Goal: Understand process/instructions: Learn about a topic

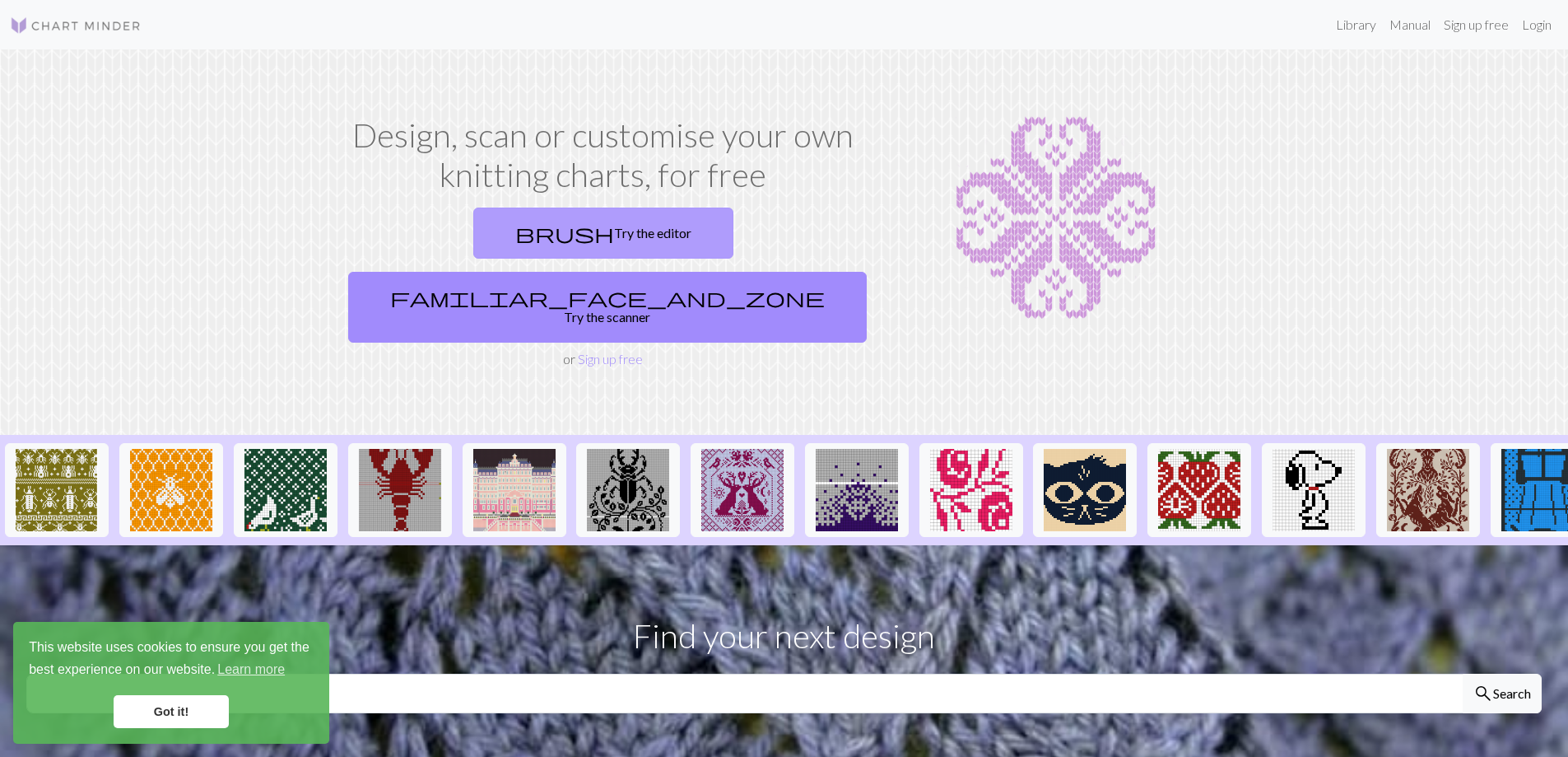
click at [493, 242] on link "brush Try the editor" at bounding box center [603, 233] width 260 height 51
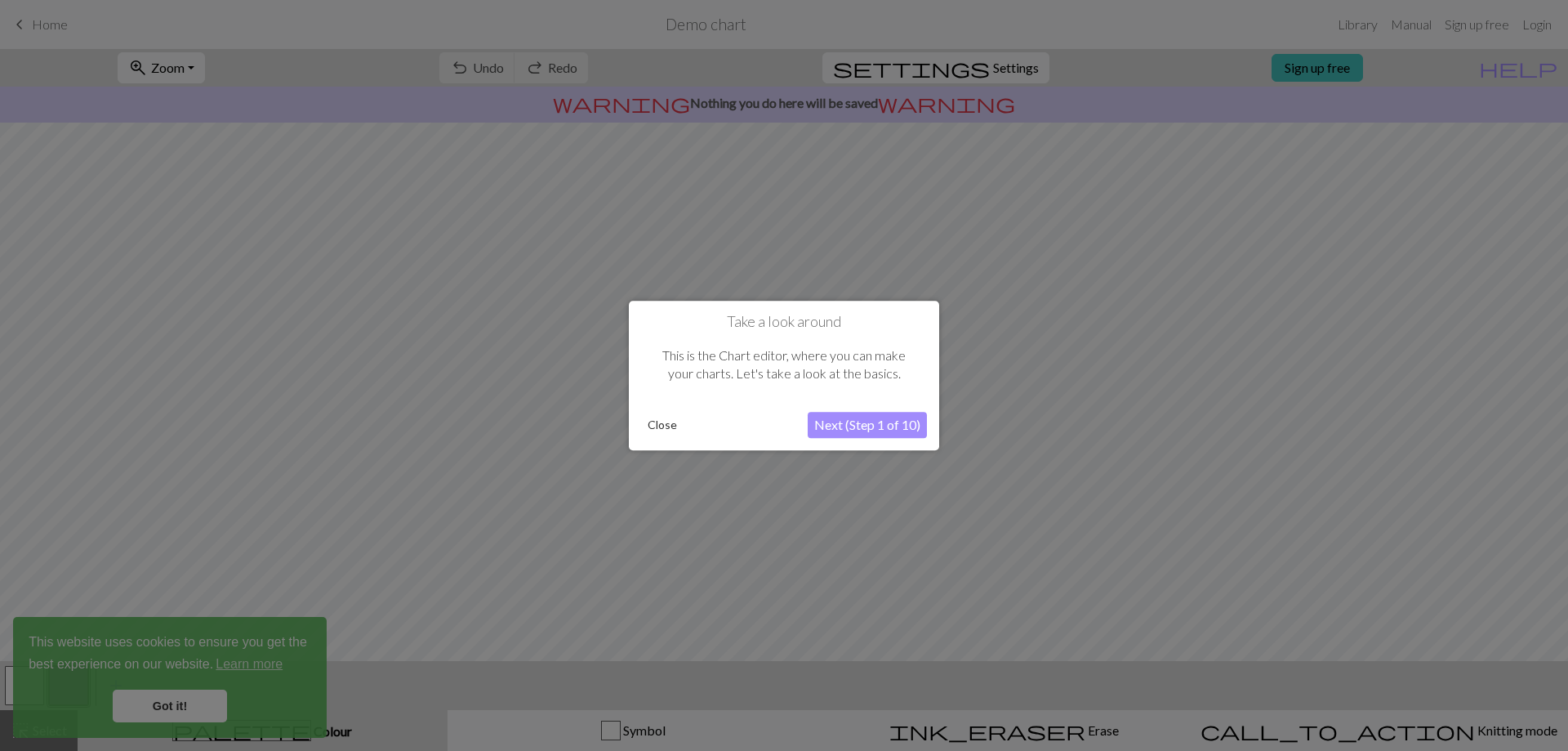
click at [858, 425] on button "Next (Step 1 of 10)" at bounding box center [867, 424] width 120 height 26
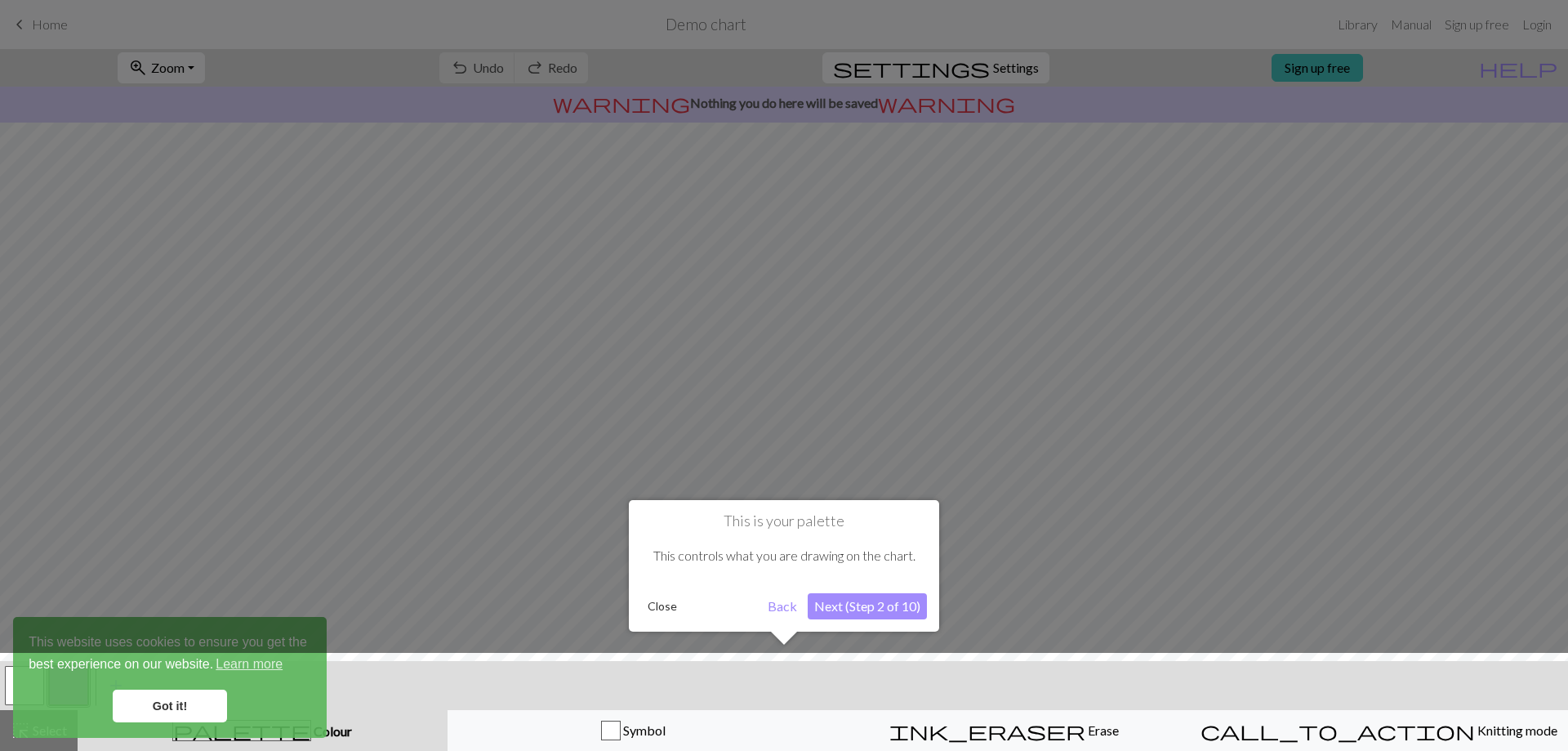
click at [868, 603] on button "Next (Step 2 of 10)" at bounding box center [867, 605] width 120 height 26
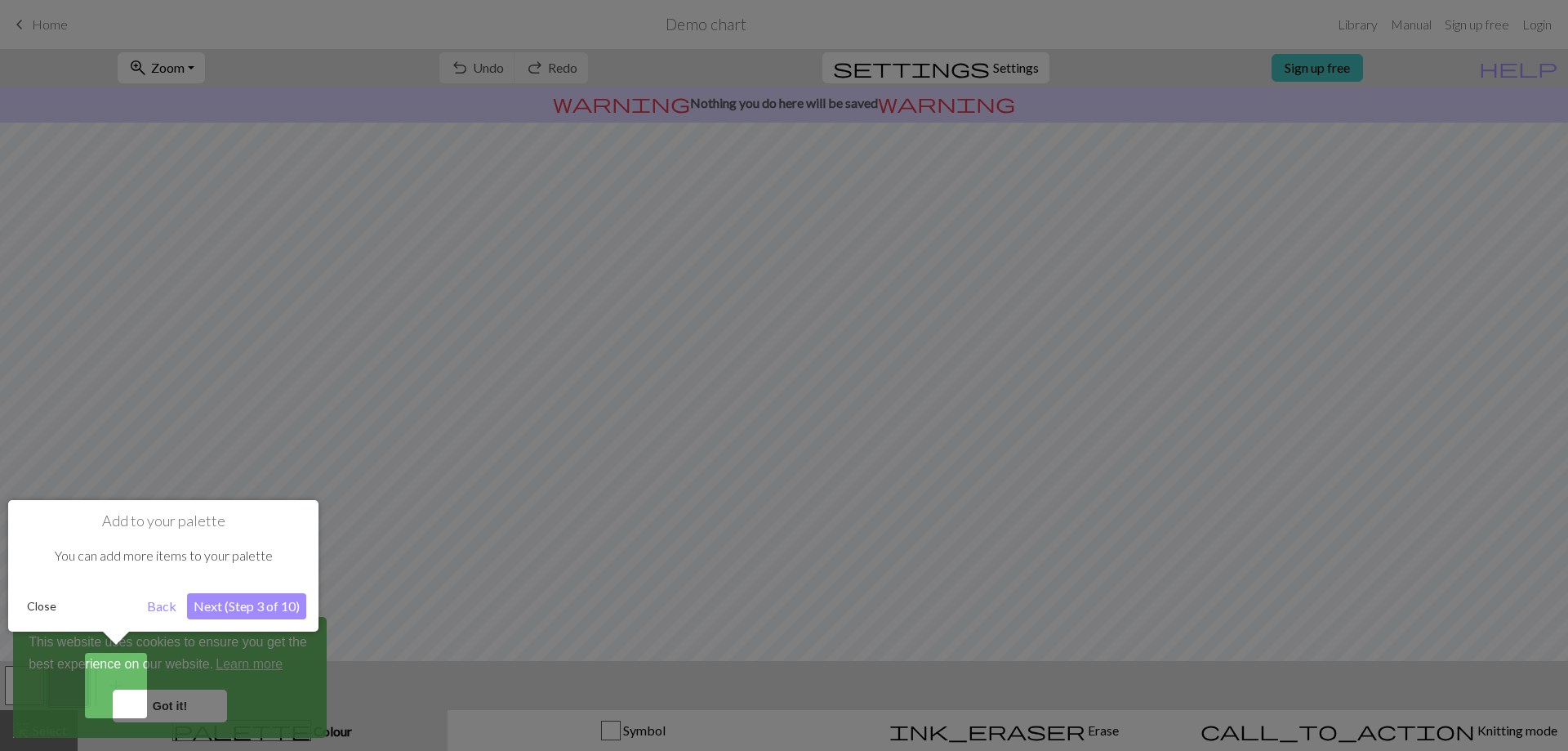
click at [212, 593] on button "Next (Step 3 of 10)" at bounding box center [247, 605] width 120 height 26
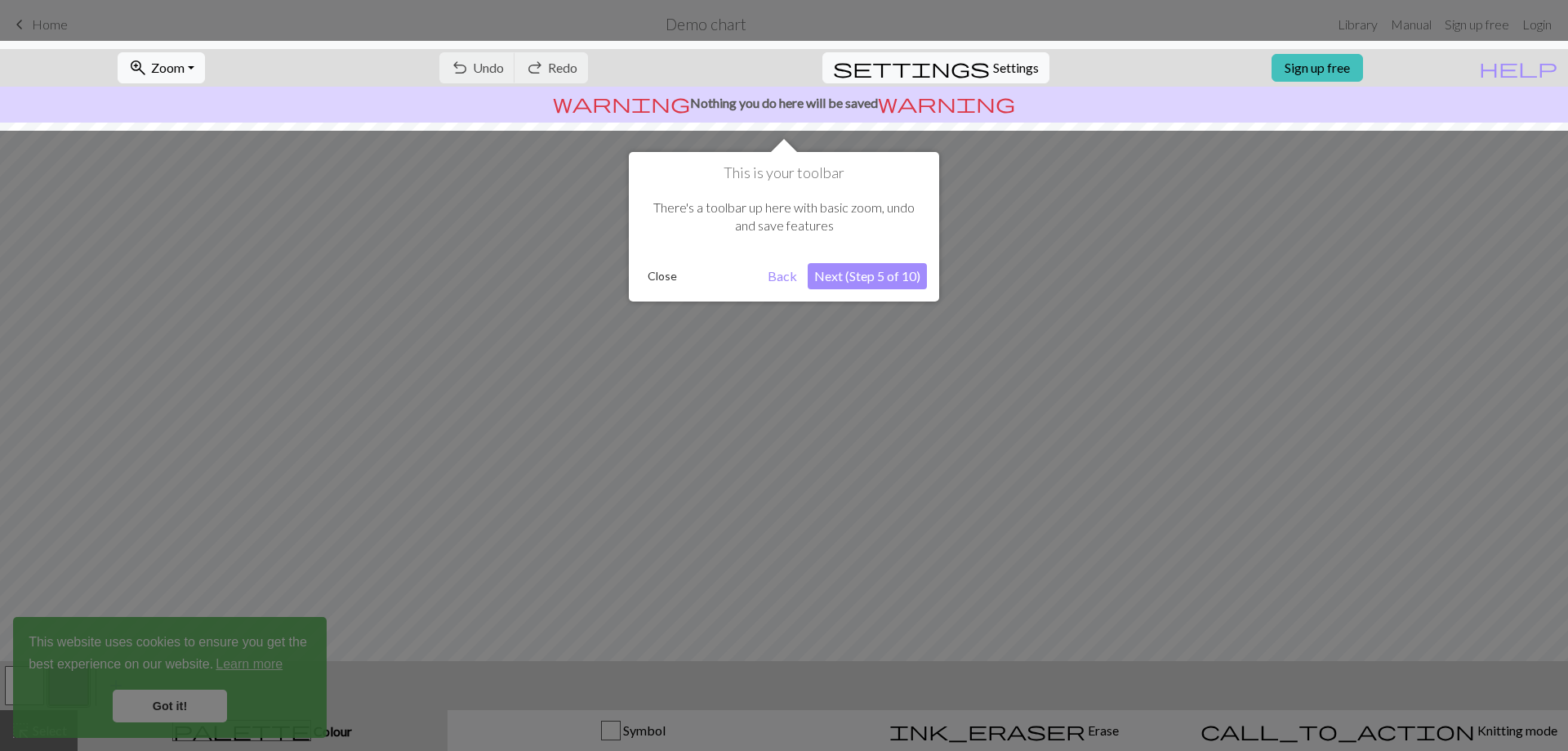
click at [854, 279] on button "Next (Step 5 of 10)" at bounding box center [867, 275] width 120 height 26
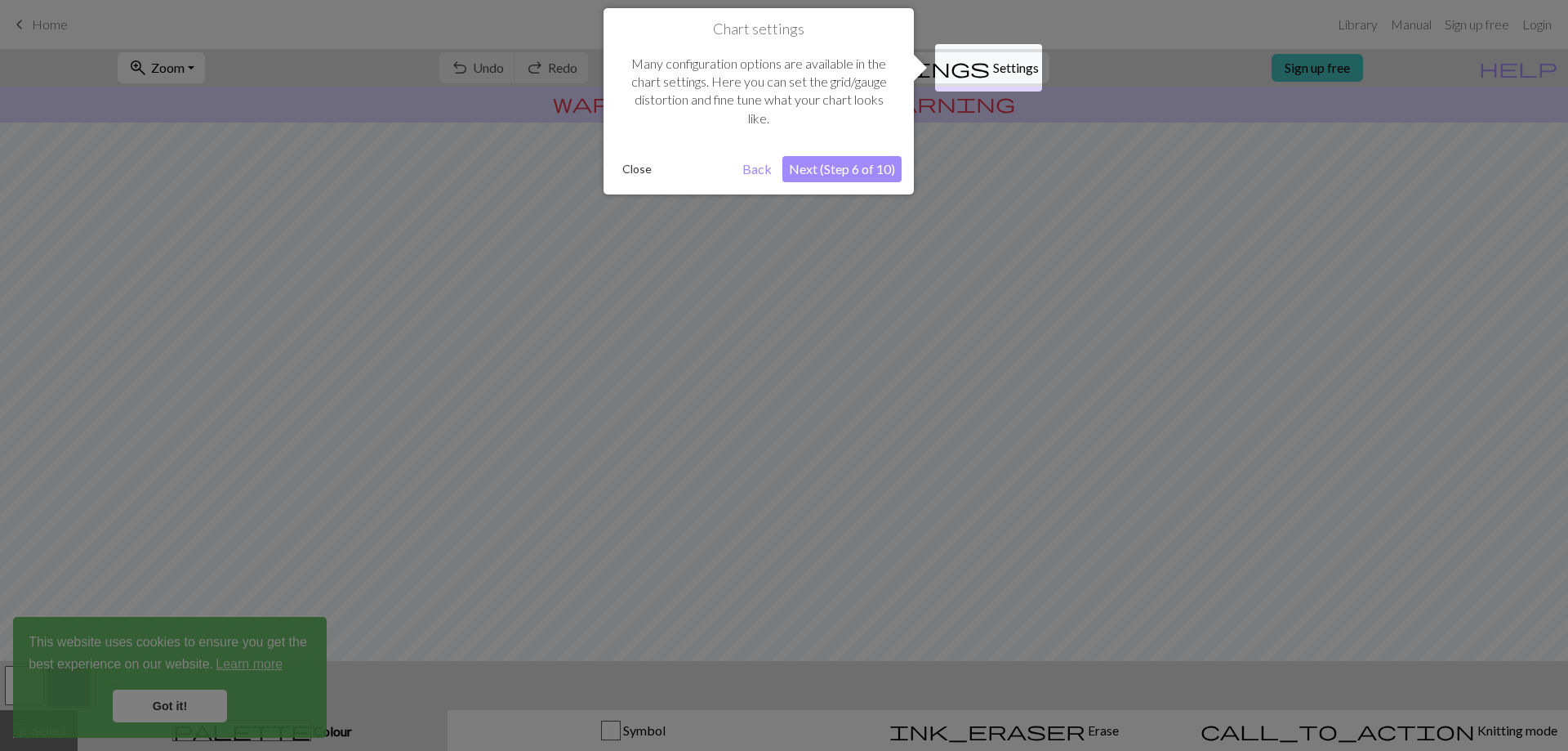
click at [825, 173] on button "Next (Step 6 of 10)" at bounding box center [842, 169] width 120 height 26
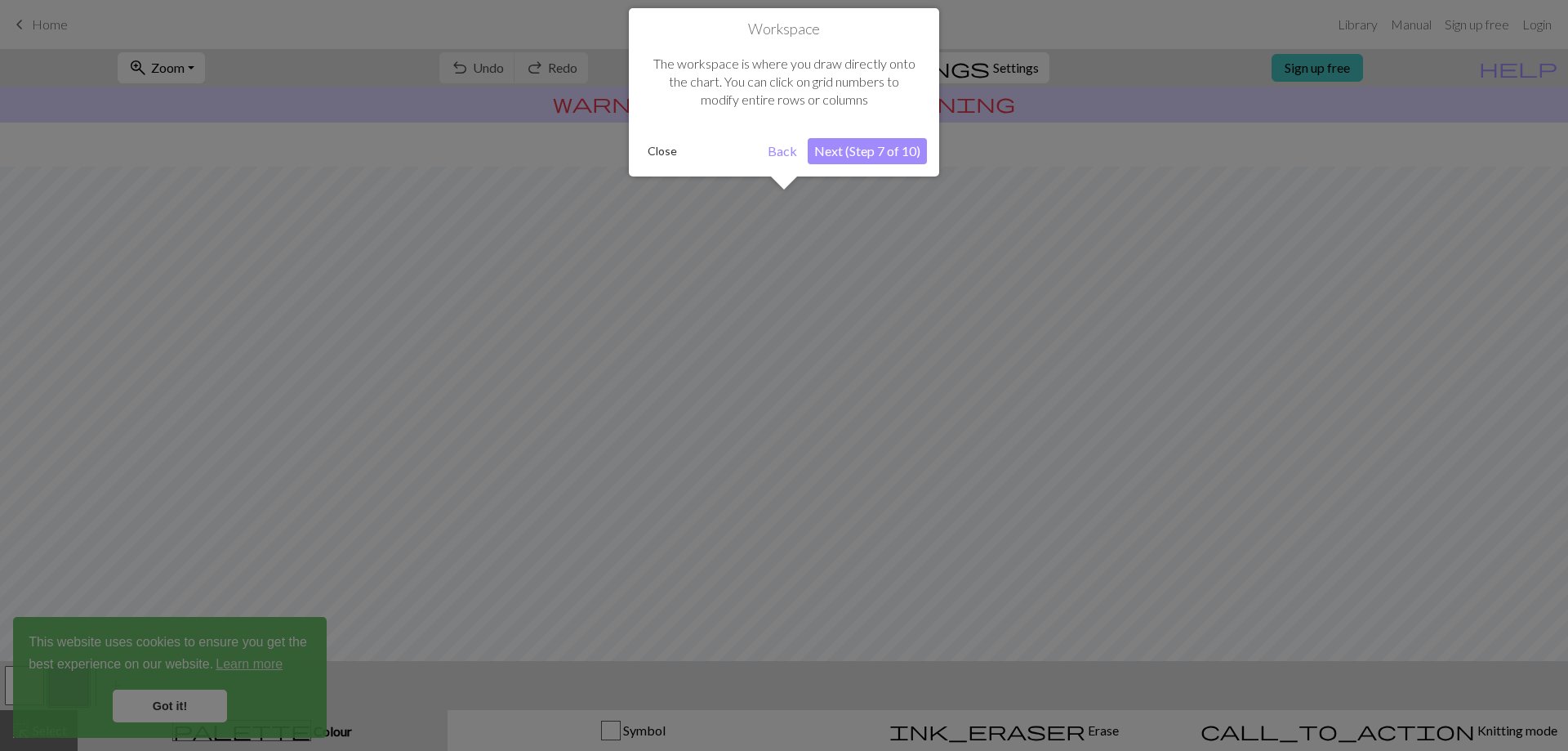
scroll to position [70, 0]
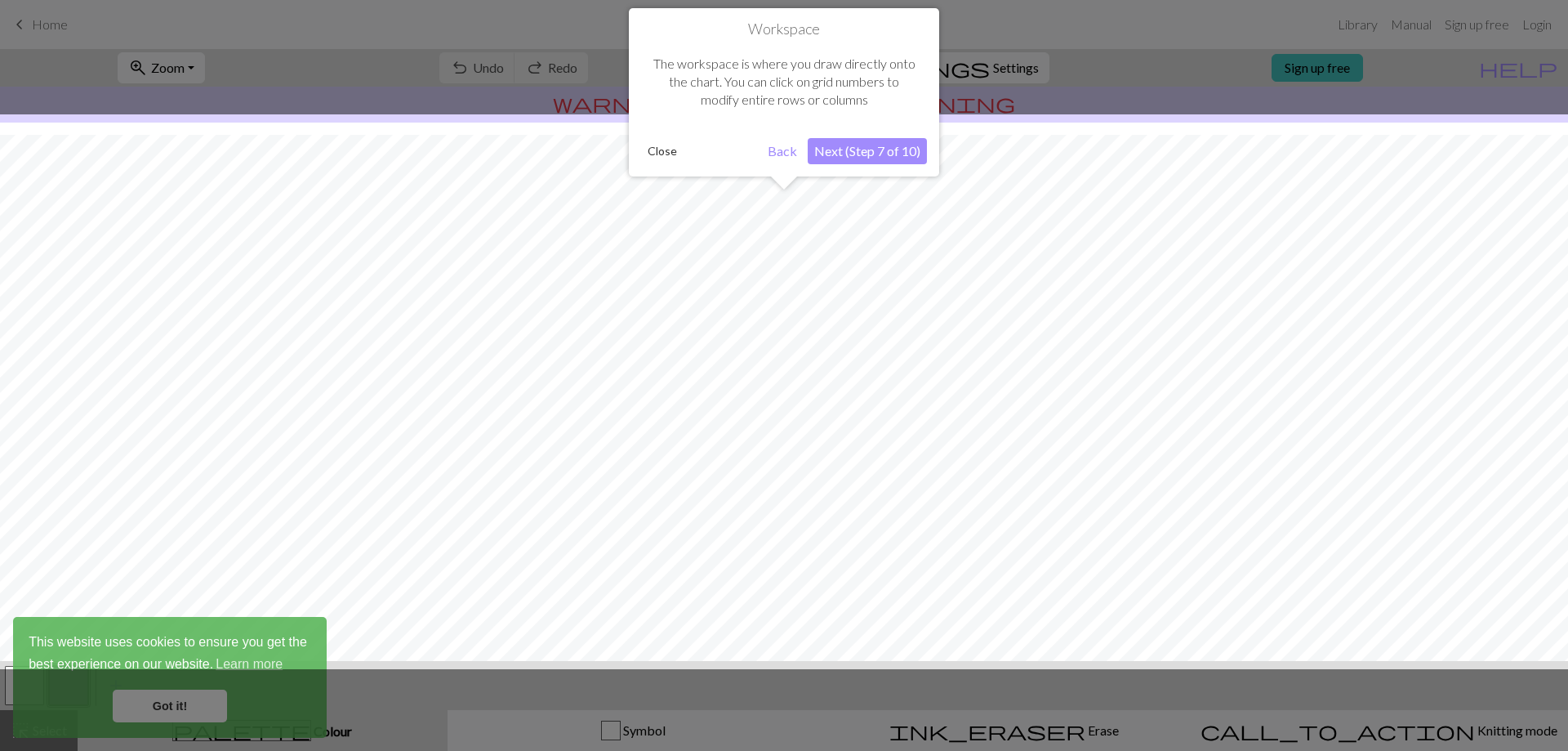
click at [825, 158] on button "Next (Step 7 of 10)" at bounding box center [867, 151] width 120 height 26
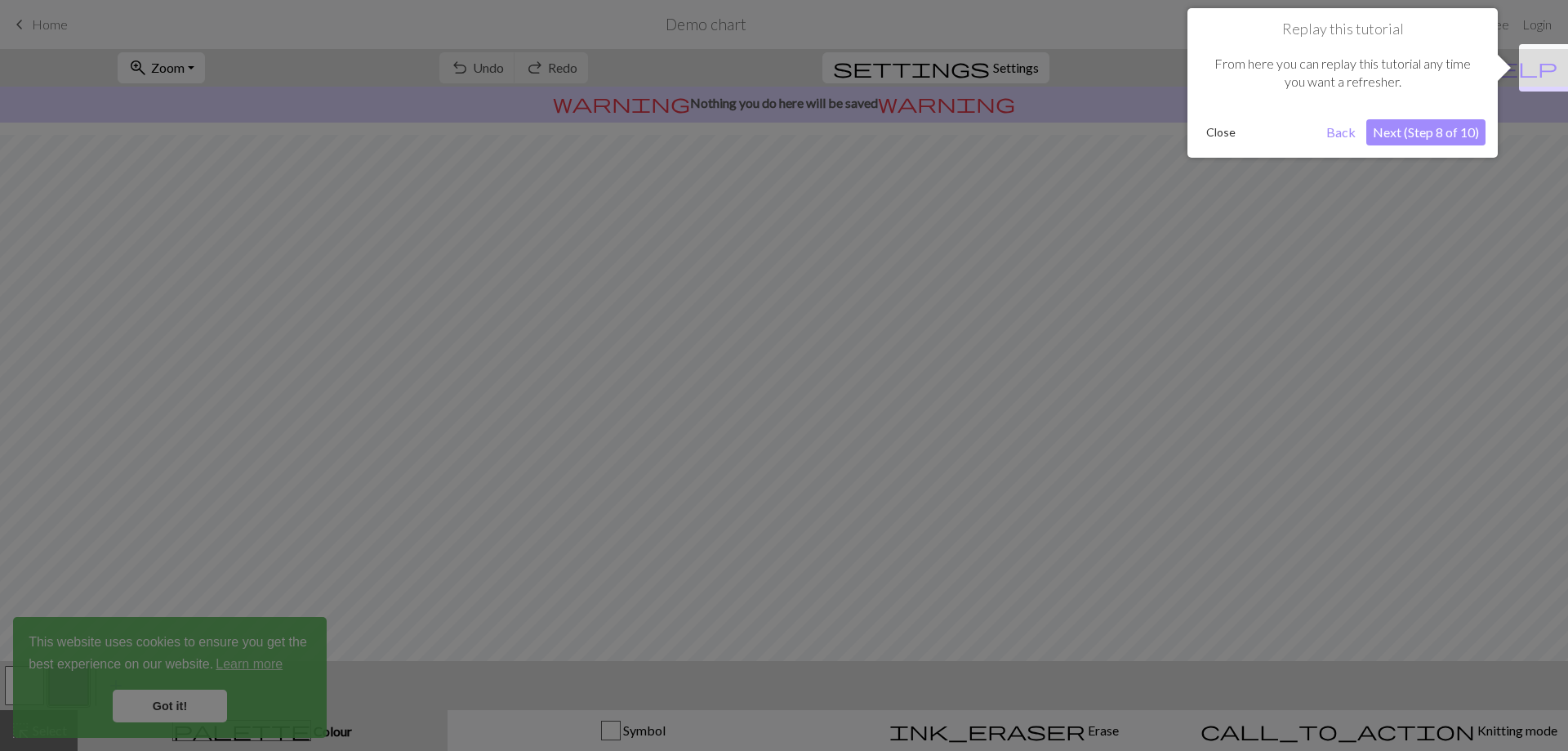
click at [1413, 134] on button "Next (Step 8 of 10)" at bounding box center [1426, 132] width 120 height 26
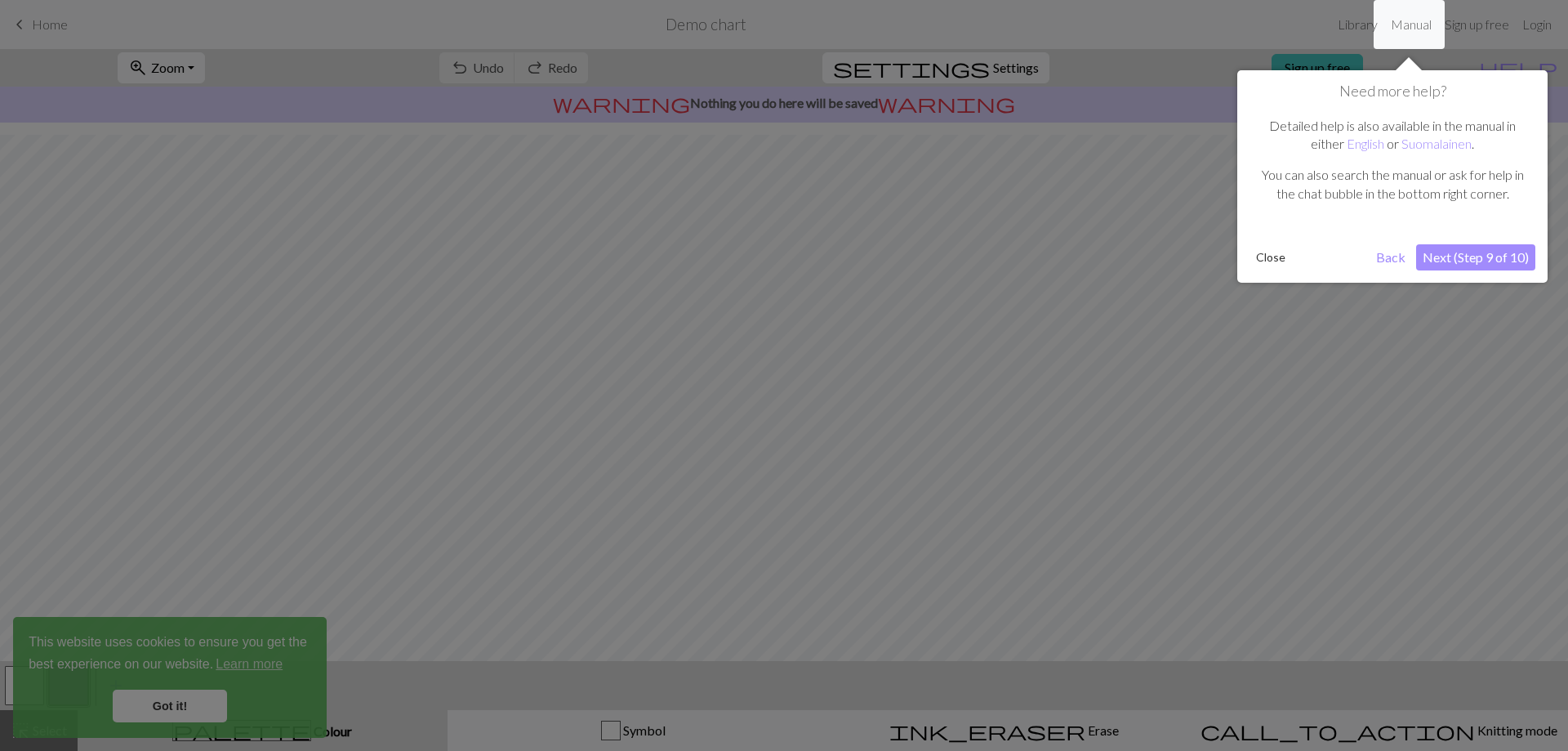
click at [1458, 249] on button "Next (Step 9 of 10)" at bounding box center [1475, 257] width 120 height 26
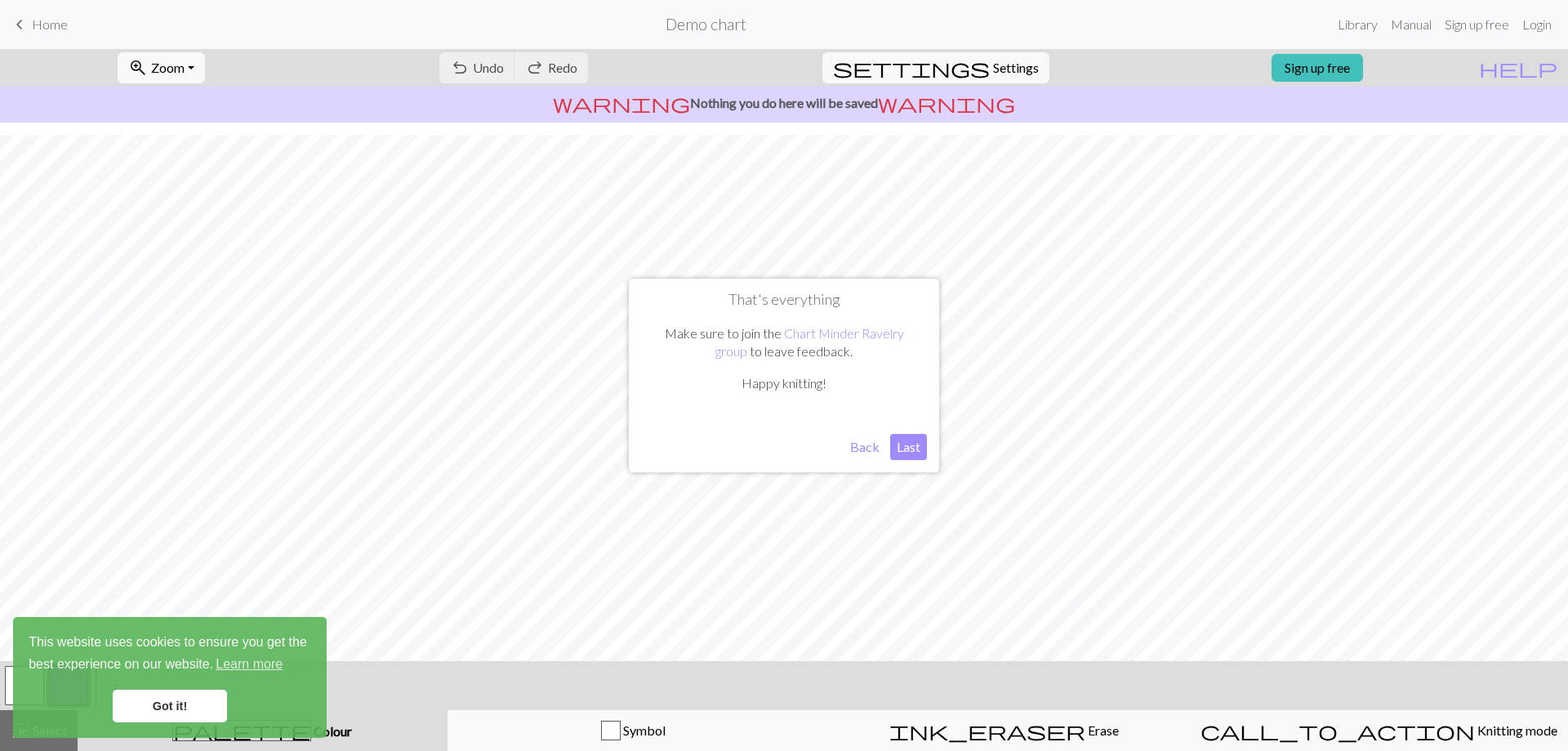
click at [903, 458] on button "Last" at bounding box center [908, 446] width 37 height 26
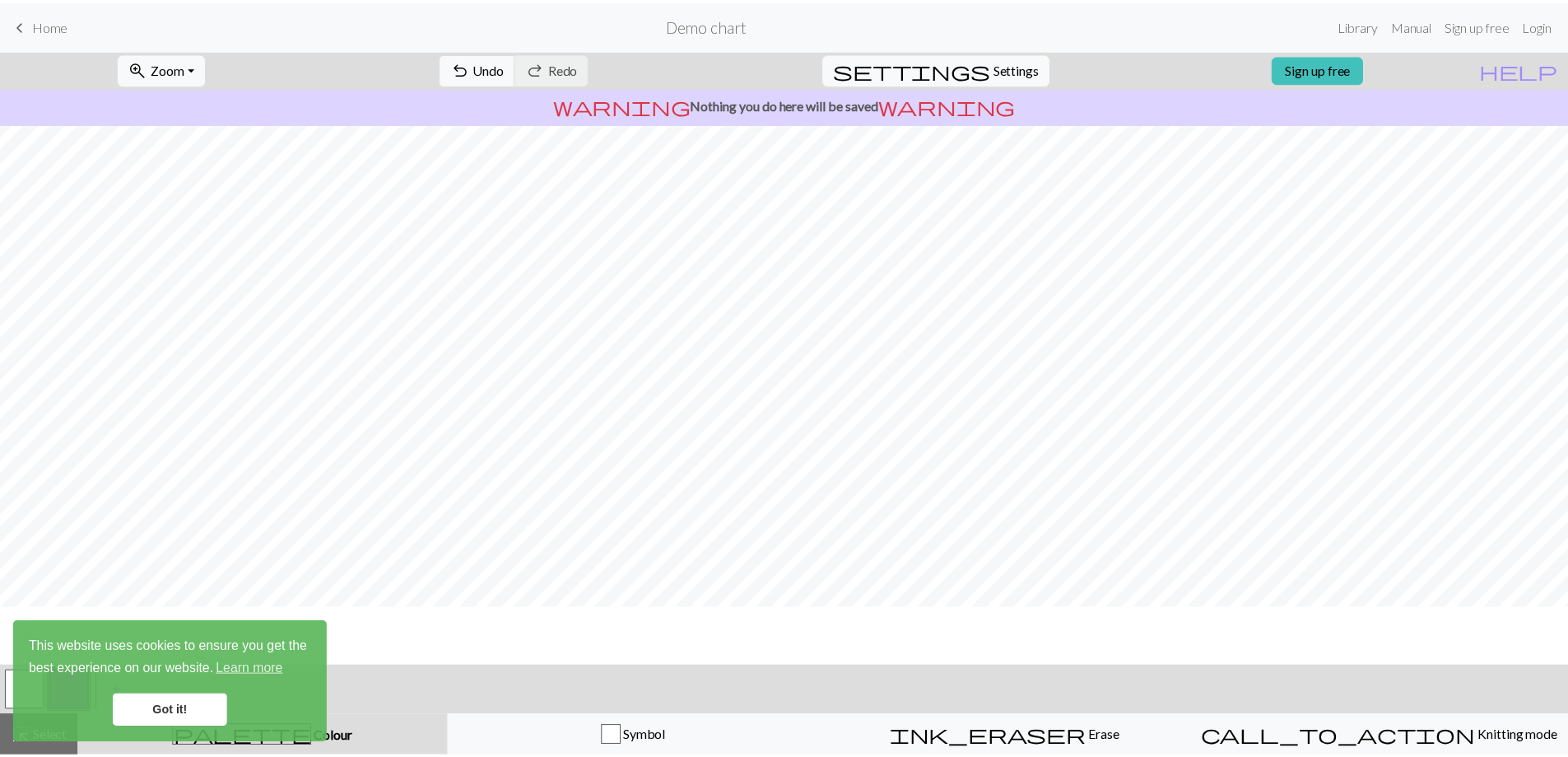
scroll to position [0, 0]
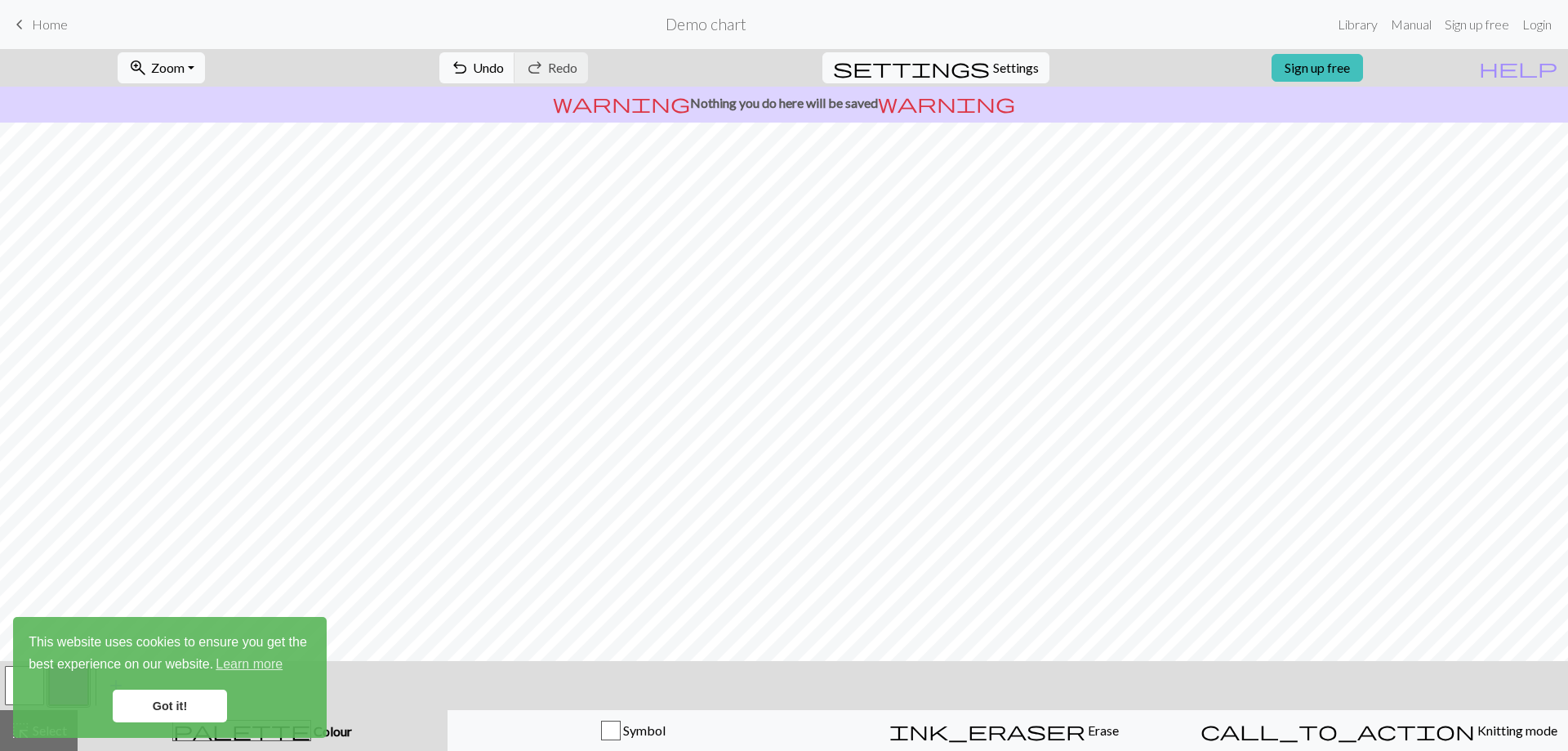
click at [6, 31] on div "keyboard_arrow_left Home Demo chart Library Manual Sign up free Login" at bounding box center [784, 24] width 1568 height 33
click at [40, 29] on span "Home" at bounding box center [49, 24] width 36 height 15
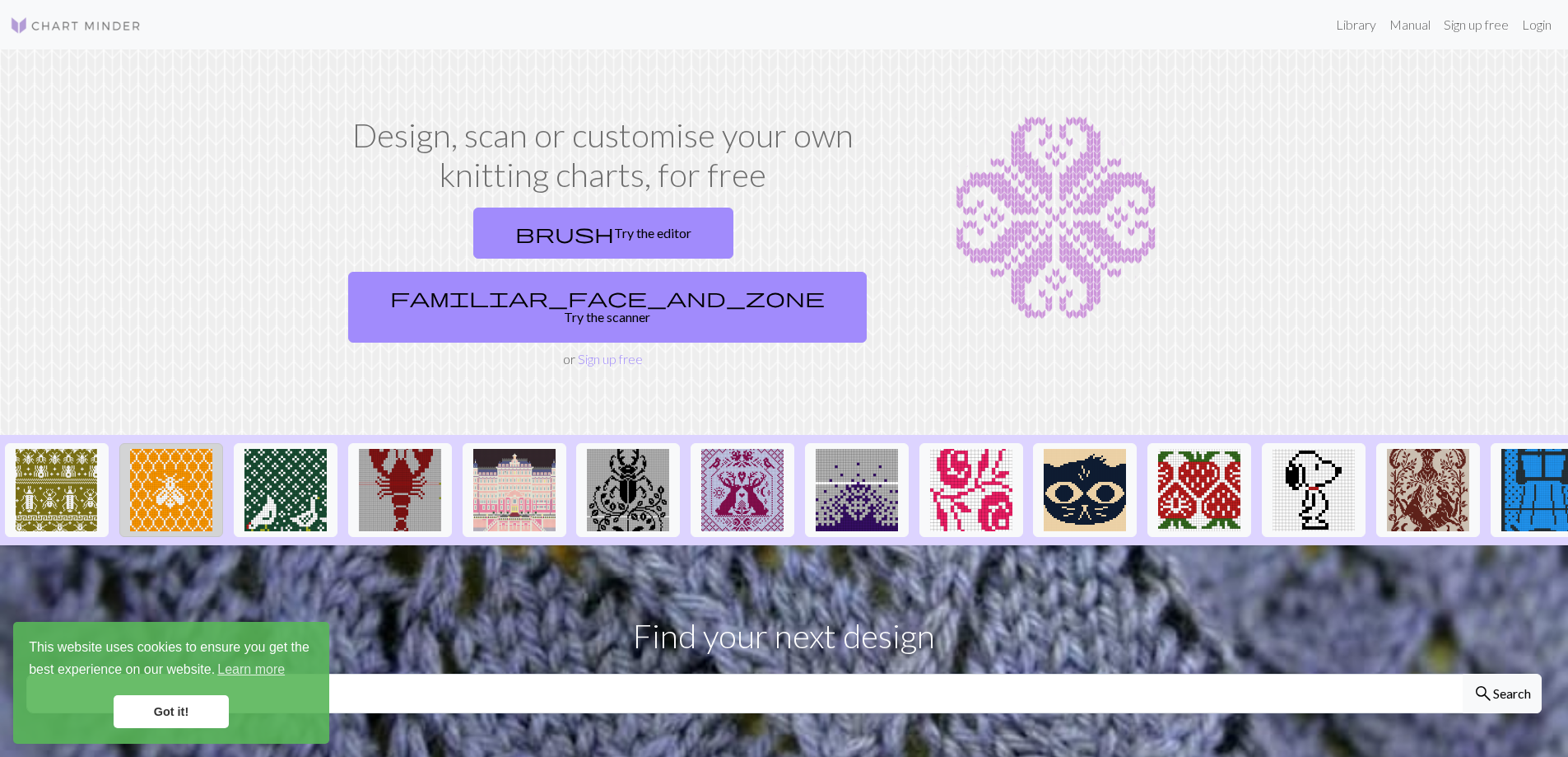
click at [190, 449] on img at bounding box center [171, 489] width 83 height 83
click at [78, 457] on img at bounding box center [56, 489] width 83 height 83
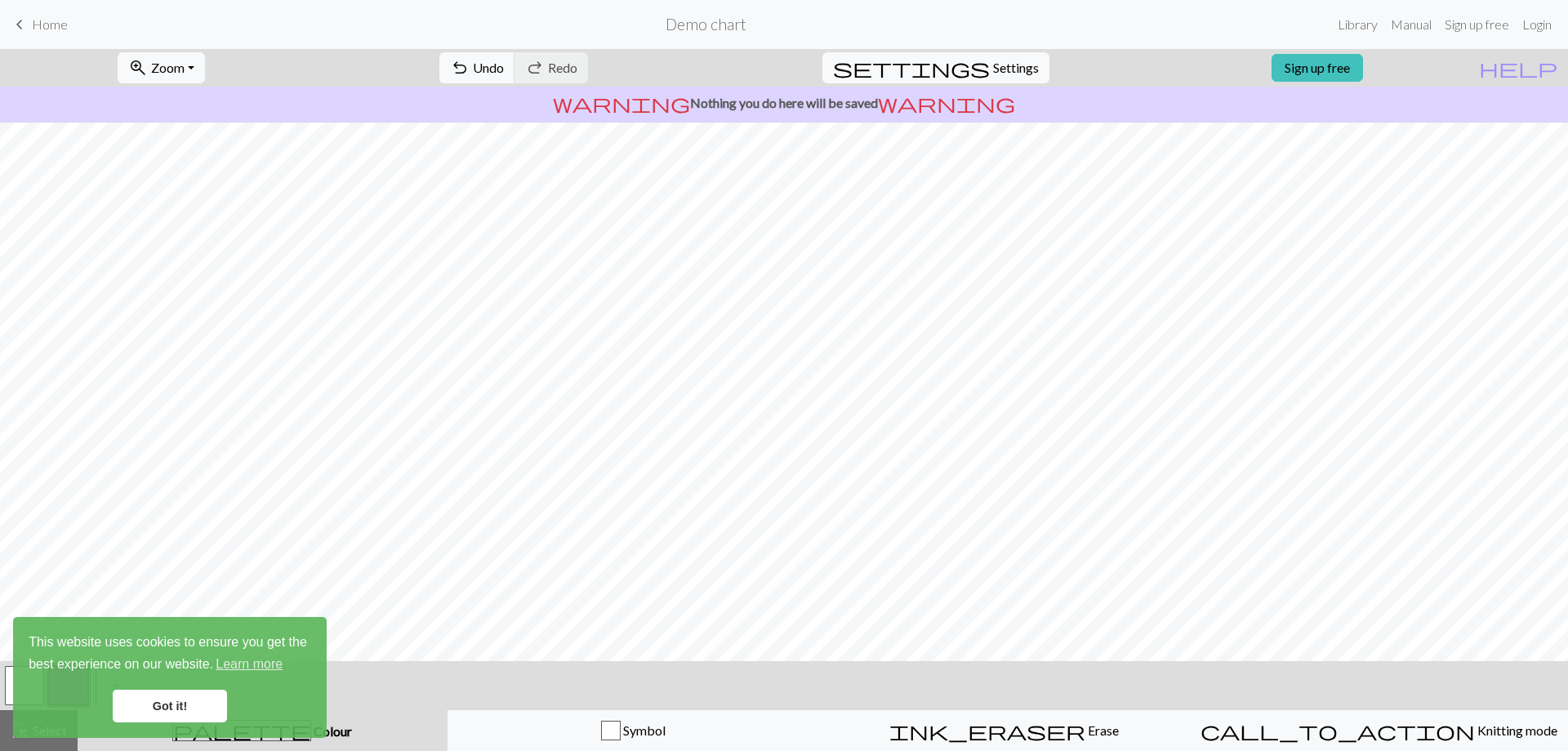
click at [38, 14] on link "keyboard_arrow_left Home" at bounding box center [39, 24] width 58 height 28
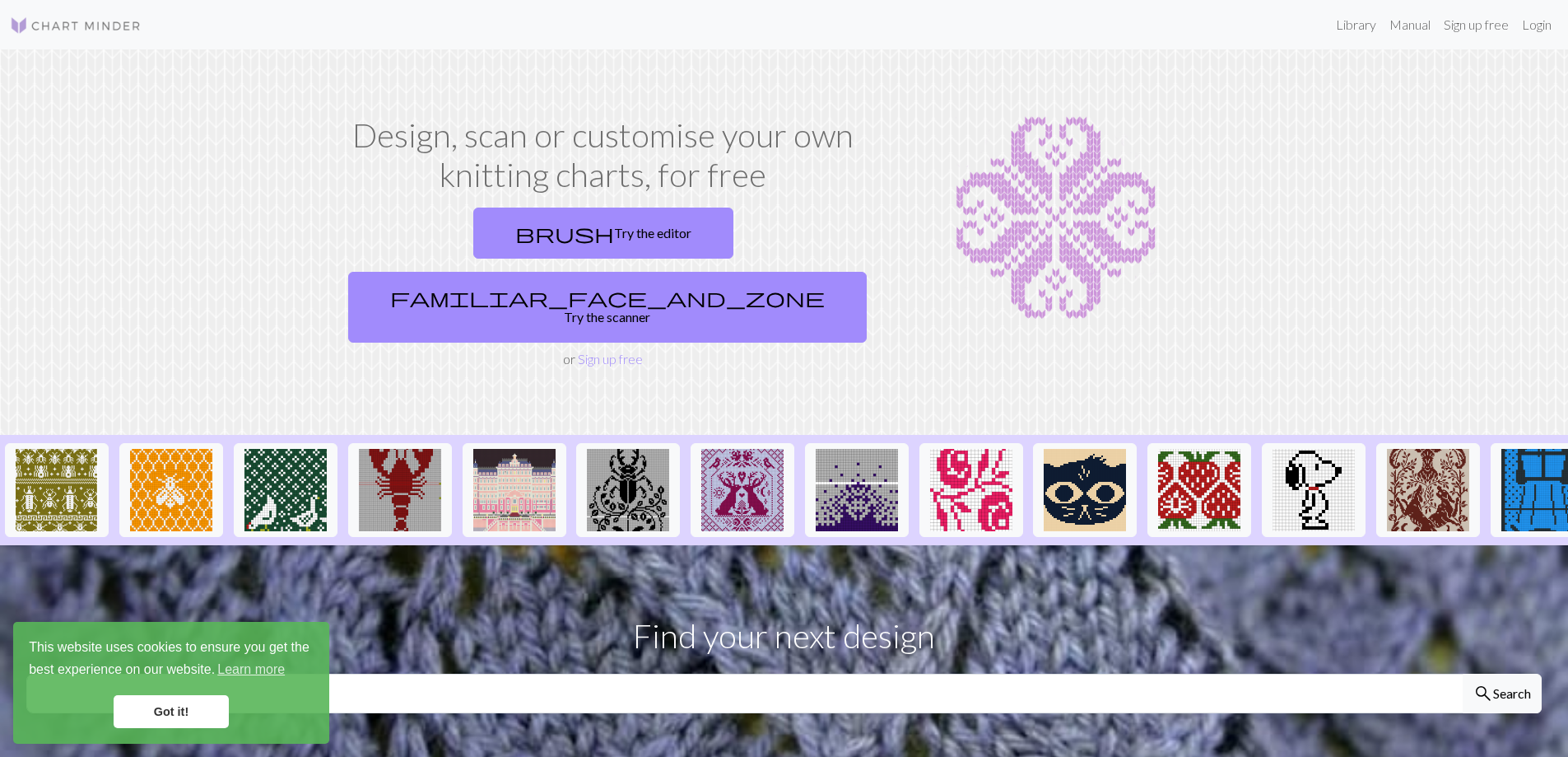
drag, startPoint x: 821, startPoint y: 492, endPoint x: 835, endPoint y: 492, distance: 14.0
click at [835, 492] on ul at bounding box center [1428, 489] width 2856 height 110
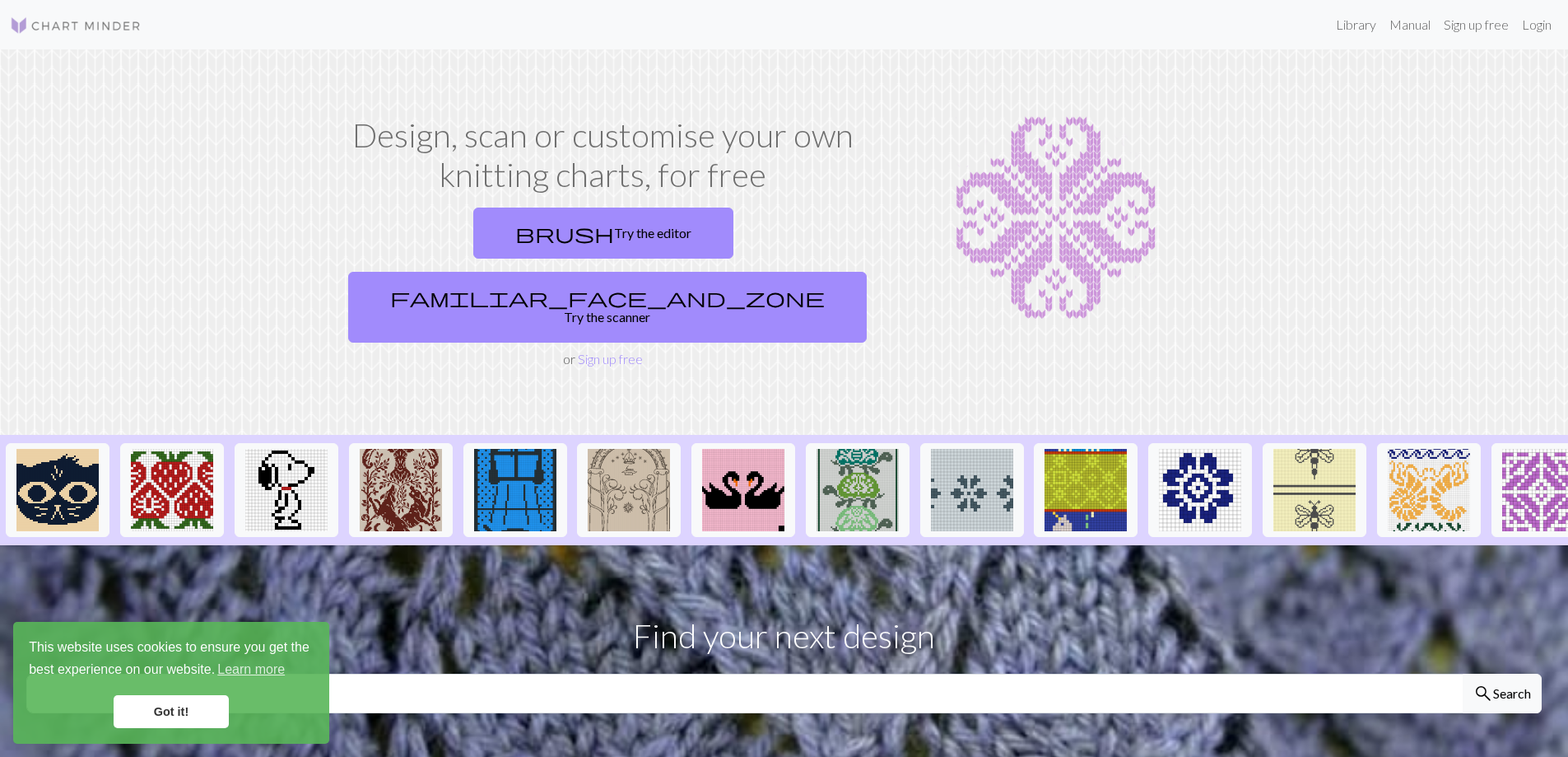
scroll to position [0, 1288]
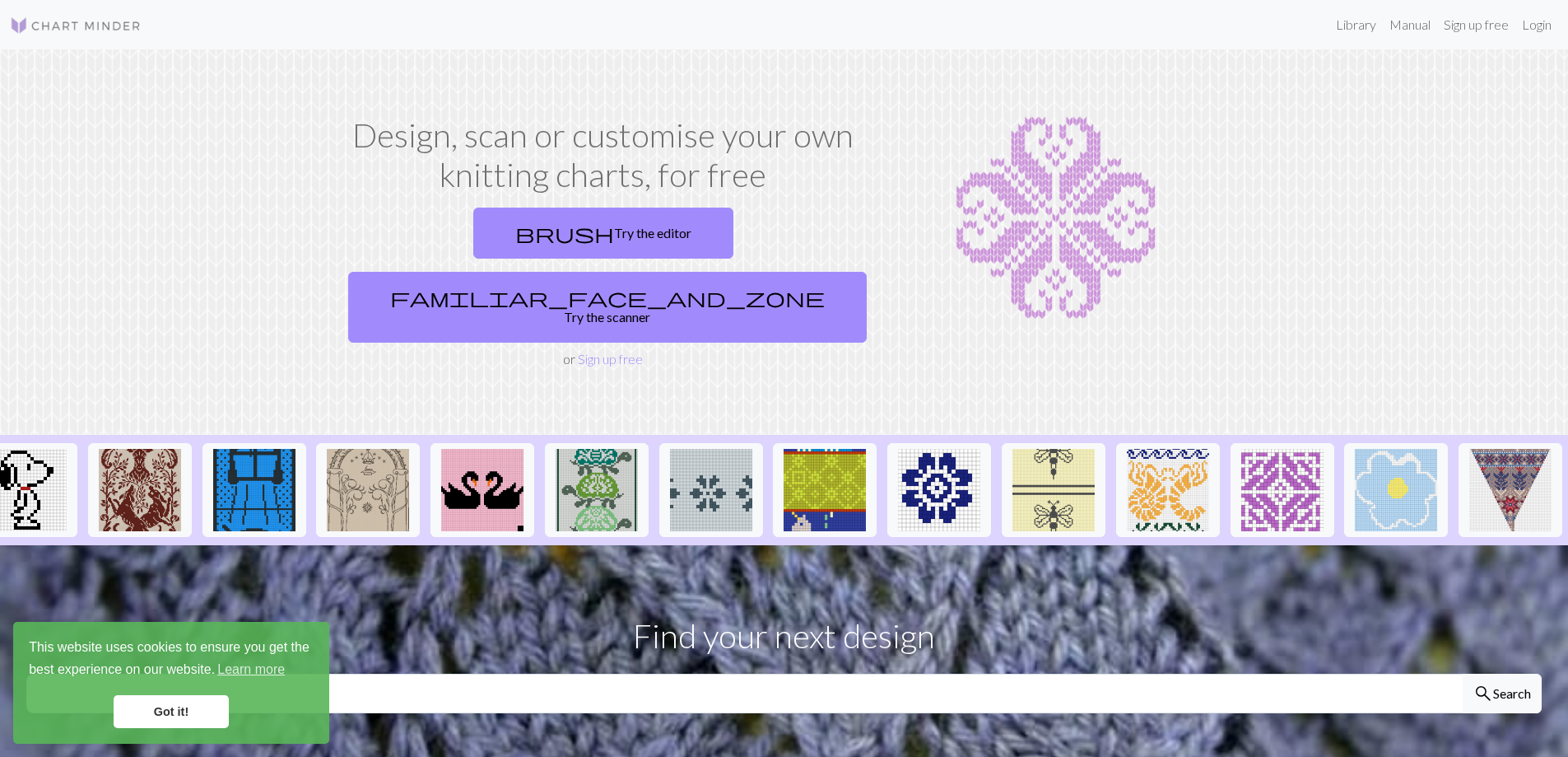
click at [1217, 557] on section "Find your next design search Search" at bounding box center [784, 662] width 1568 height 234
